Goal: Navigation & Orientation: Find specific page/section

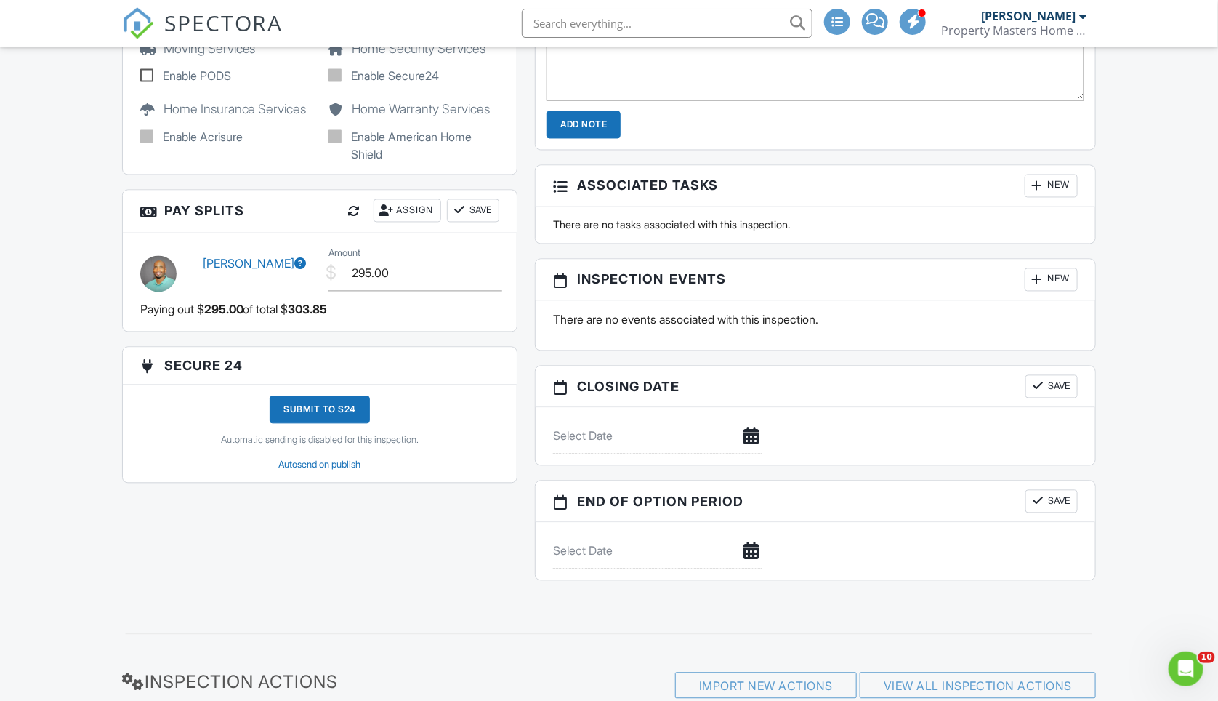
scroll to position [890, 0]
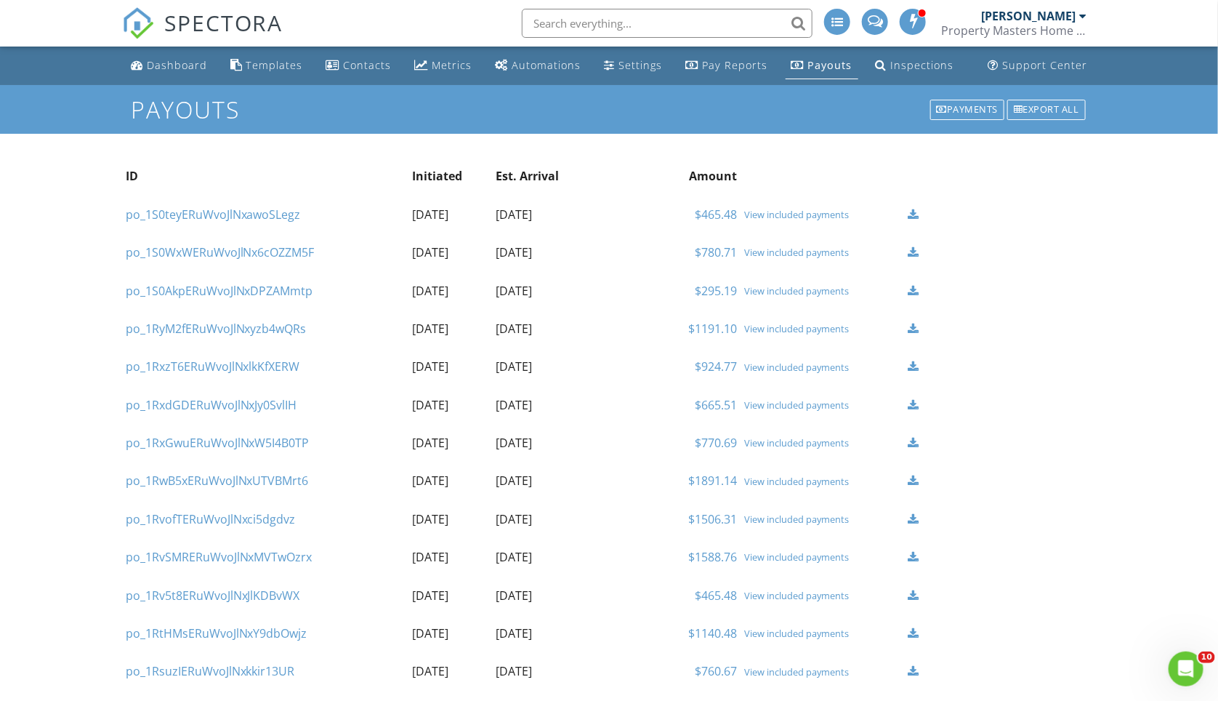
click at [820, 216] on div "View included payments" at bounding box center [822, 215] width 156 height 12
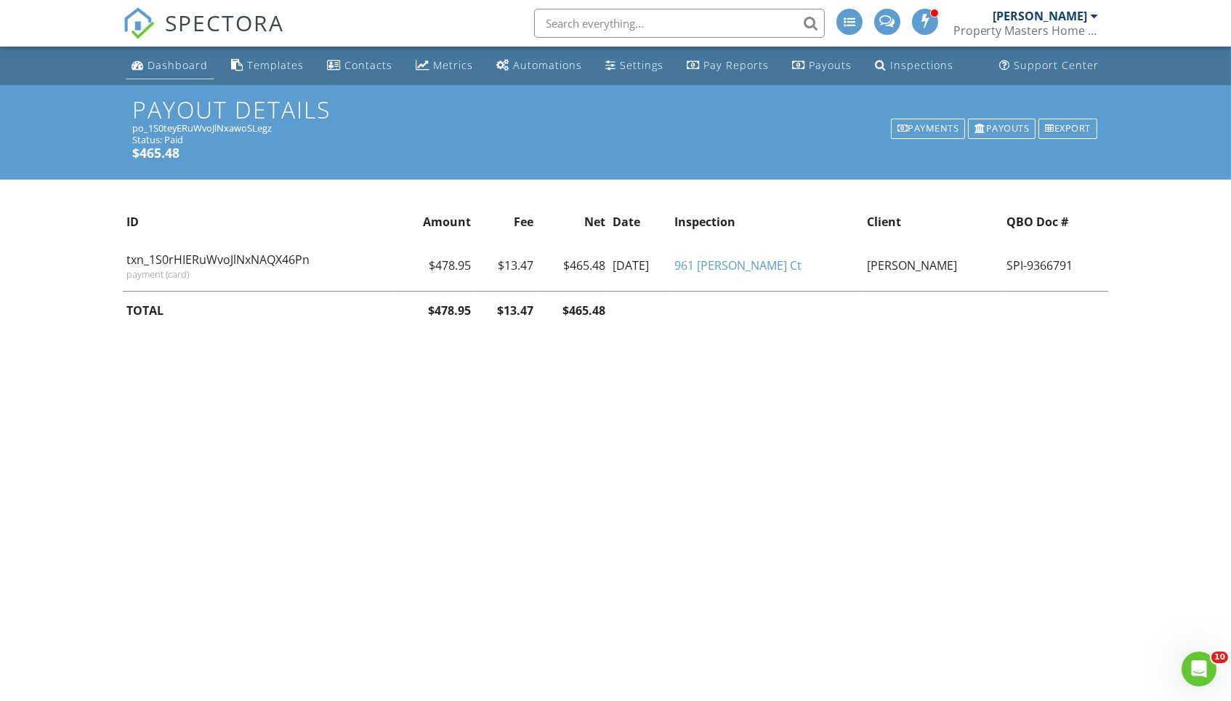
click at [148, 67] on div "Dashboard" at bounding box center [178, 65] width 60 height 14
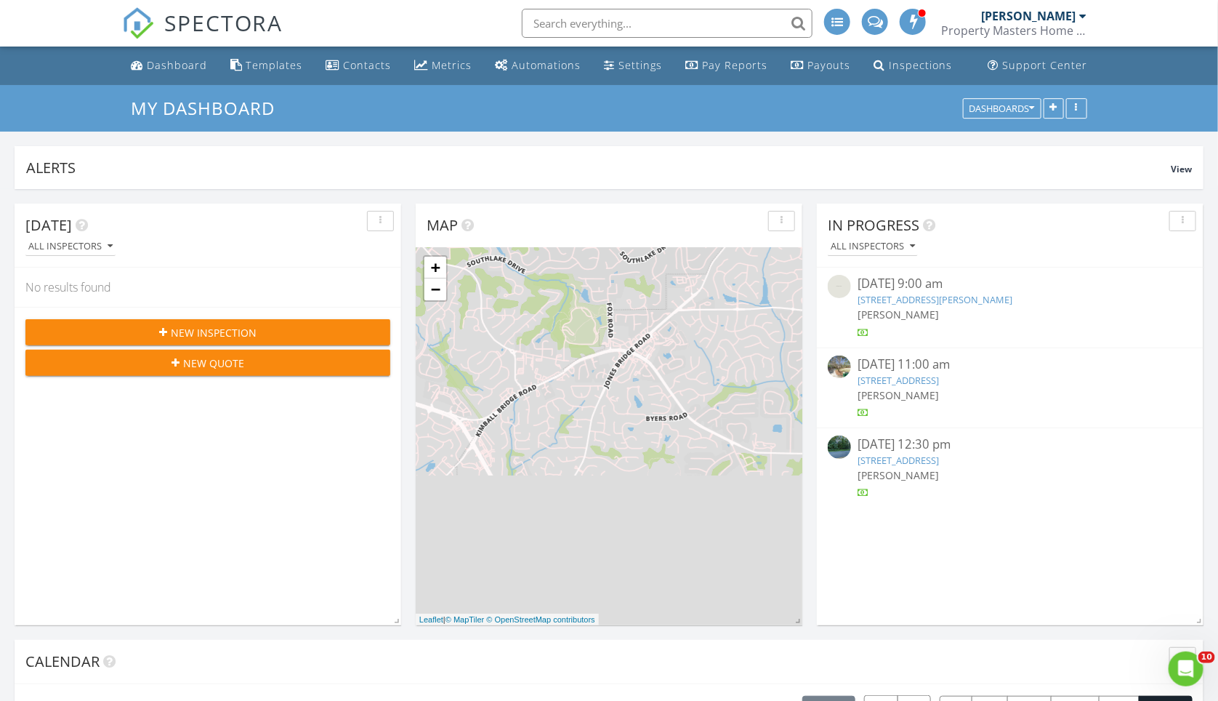
click at [1004, 11] on div "[PERSON_NAME]" at bounding box center [1028, 16] width 94 height 15
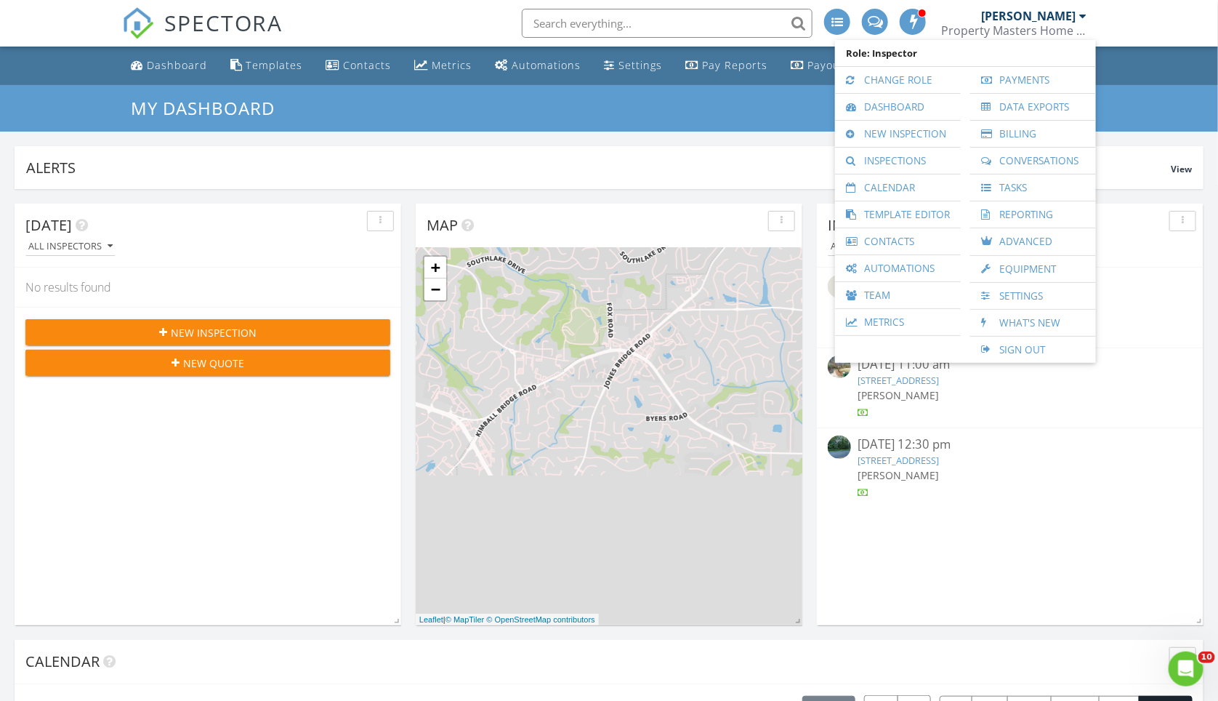
click at [1158, 43] on nav "SPECTORA DeAnthony Norwood Property Masters Home Inspections Role: Inspector Ch…" at bounding box center [609, 23] width 1218 height 47
